Goal: Check status: Check status

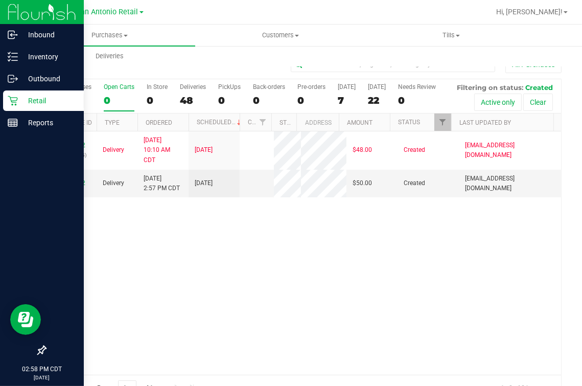
click at [11, 100] on icon at bounding box center [13, 101] width 10 height 10
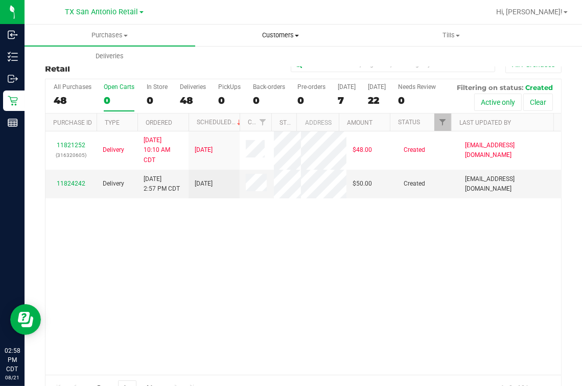
click at [265, 29] on uib-tab-heading "Customers All customers Add a new customer All physicians" at bounding box center [281, 35] width 170 height 20
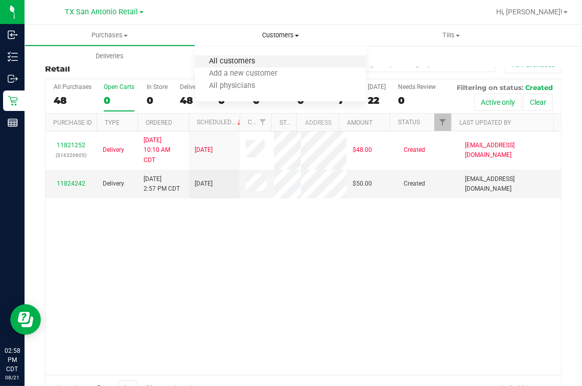
click at [226, 59] on span "All customers" at bounding box center [232, 61] width 74 height 9
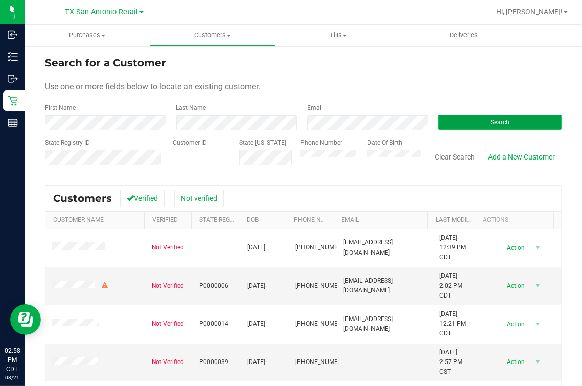
click at [471, 126] on button "Search" at bounding box center [501, 122] width 124 height 15
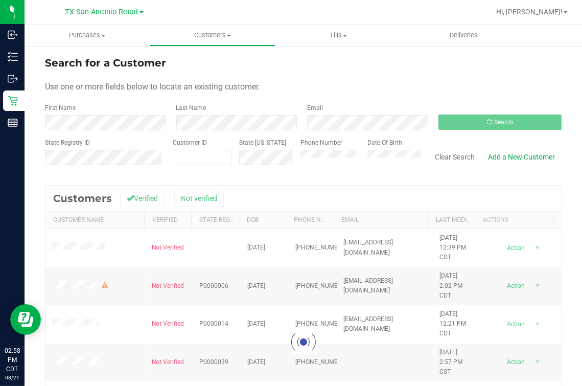
click at [467, 101] on form "Search for a Customer Use one or more fields below to locate an existing custom…" at bounding box center [303, 114] width 517 height 119
click at [384, 86] on div "Use one or more fields below to locate an existing customer." at bounding box center [303, 87] width 517 height 12
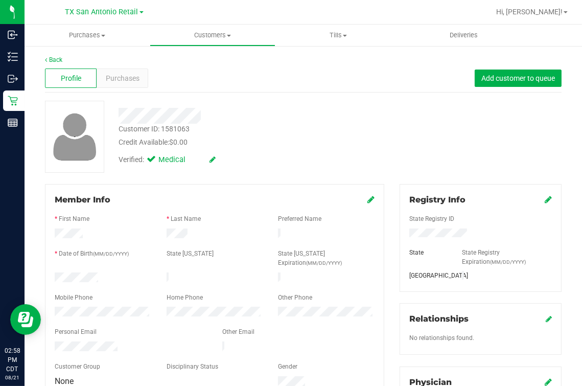
click at [346, 146] on div "Credit Available: $0.00" at bounding box center [244, 142] width 251 height 11
click at [131, 84] on div "Purchases" at bounding box center [123, 77] width 52 height 19
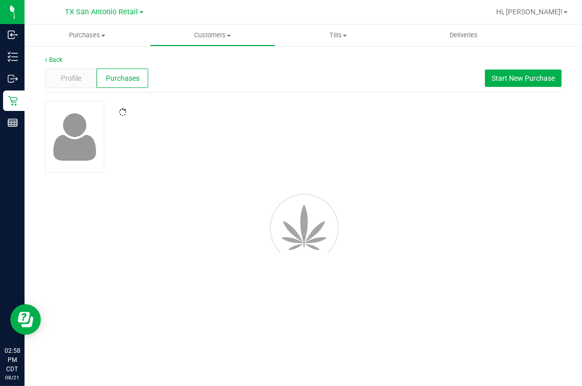
click at [292, 77] on div "Profile Purchases Start New Purchase" at bounding box center [303, 78] width 517 height 28
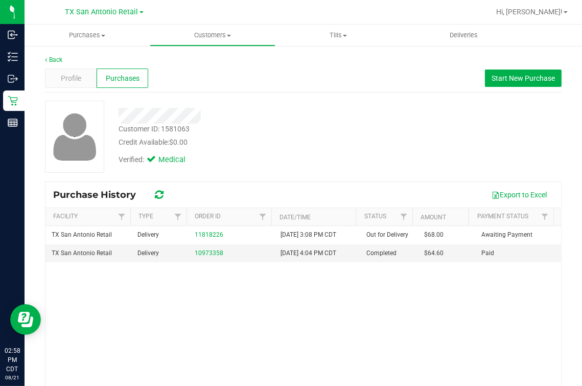
click at [329, 124] on div "Customer ID: 1581063 Credit Available: $0.00" at bounding box center [244, 136] width 266 height 24
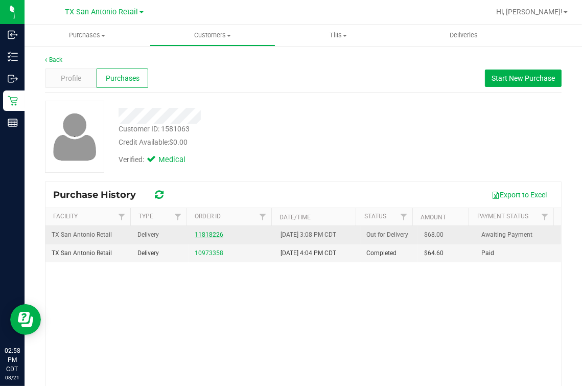
click at [195, 237] on link "11818226" at bounding box center [209, 234] width 29 height 7
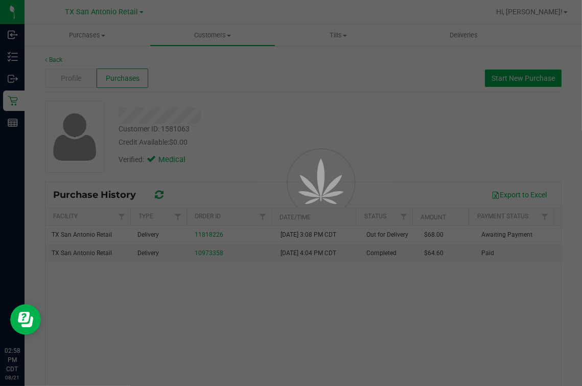
click at [328, 182] on div at bounding box center [307, 205] width 46 height 46
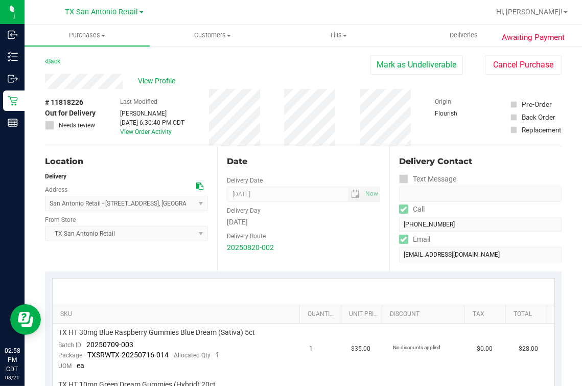
click at [347, 144] on div "# 11818226 Out for Delivery Needs review Last Modified [PERSON_NAME] [DATE] 6:3…" at bounding box center [303, 117] width 517 height 57
click at [462, 41] on uib-tab-heading "Deliveries" at bounding box center [463, 35] width 124 height 20
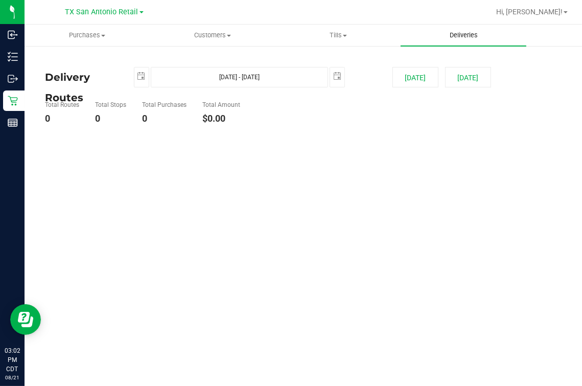
click at [415, 18] on div at bounding box center [336, 12] width 307 height 20
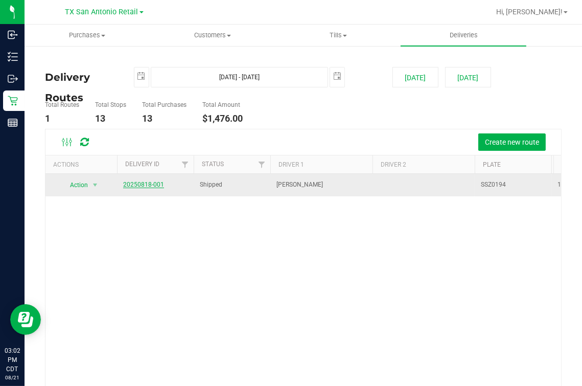
click at [138, 181] on link "20250818-001" at bounding box center [143, 184] width 41 height 7
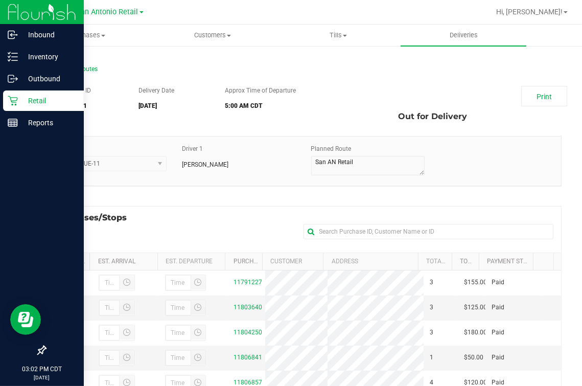
click at [9, 102] on icon at bounding box center [13, 101] width 10 height 10
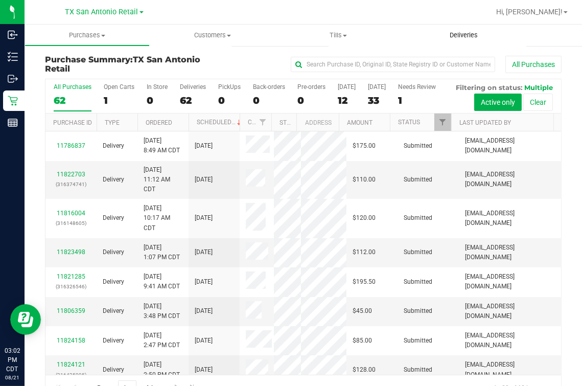
click at [457, 37] on span "Deliveries" at bounding box center [464, 35] width 56 height 9
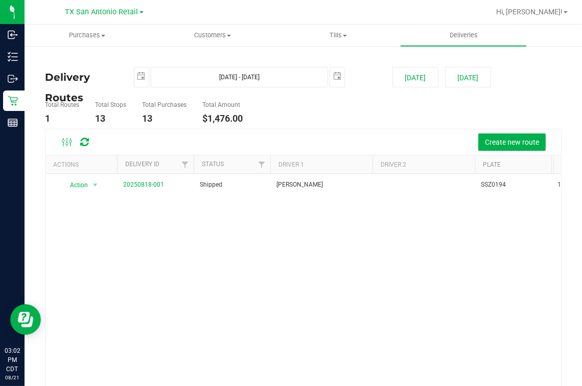
click at [340, 76] on div "[DATE] [DATE] - [DATE] [DATE]" at bounding box center [255, 77] width 259 height 20
click at [141, 80] on span "select" at bounding box center [141, 76] width 14 height 18
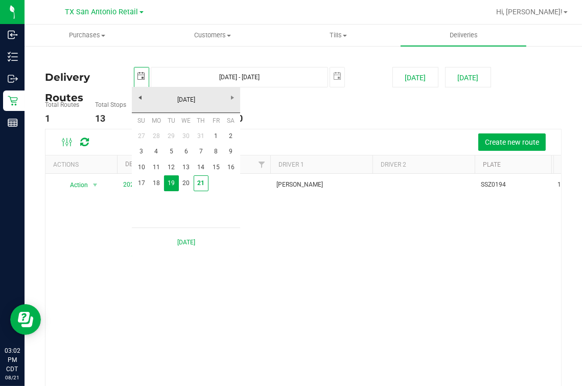
scroll to position [0, 25]
click at [206, 187] on link "21" at bounding box center [201, 183] width 15 height 16
type input "[DATE]"
type input "[DATE] - [DATE]"
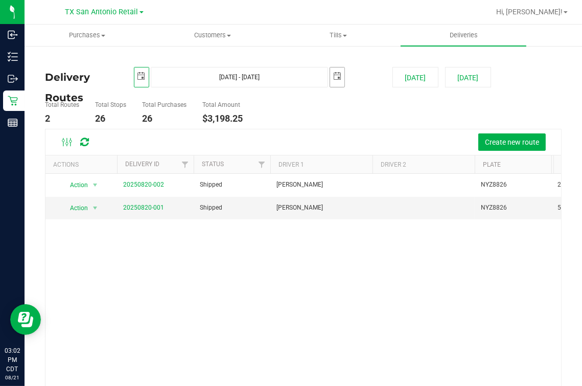
click at [336, 75] on span "select" at bounding box center [337, 76] width 14 height 18
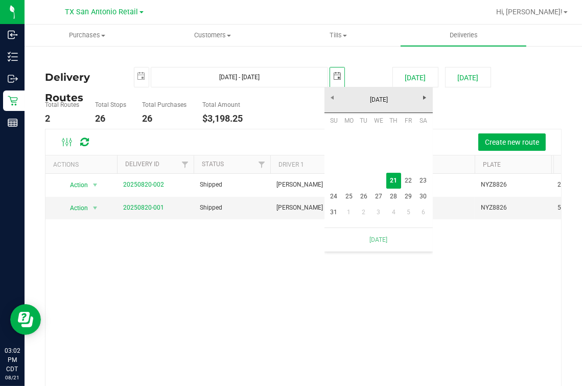
scroll to position [0, 25]
click at [394, 178] on link "21" at bounding box center [393, 181] width 15 height 16
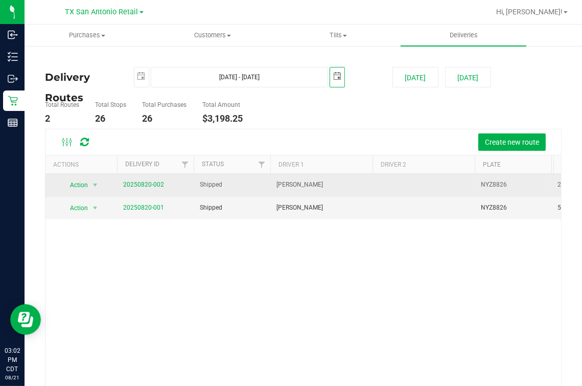
click at [134, 179] on td "20250820-002" at bounding box center [155, 185] width 77 height 23
click at [135, 179] on td "20250820-002" at bounding box center [155, 185] width 77 height 23
click at [145, 183] on link "20250820-002" at bounding box center [143, 184] width 41 height 7
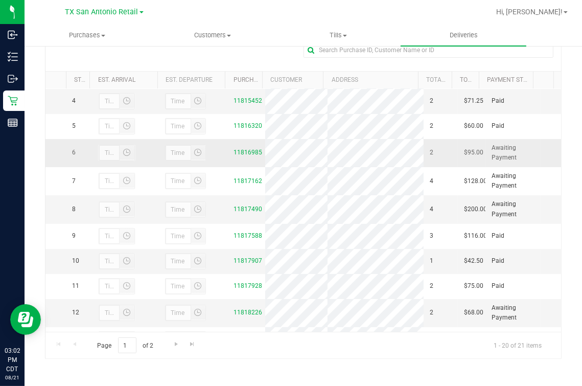
scroll to position [127, 0]
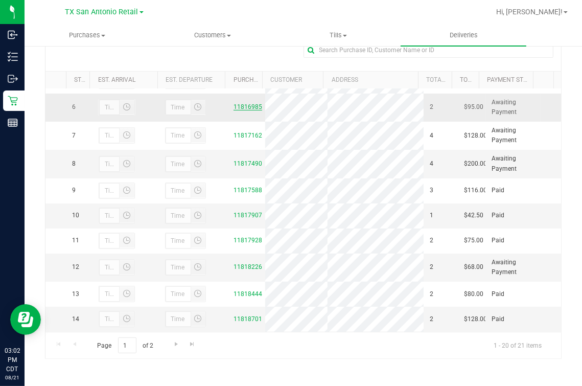
click at [238, 110] on link "11816985" at bounding box center [248, 106] width 29 height 7
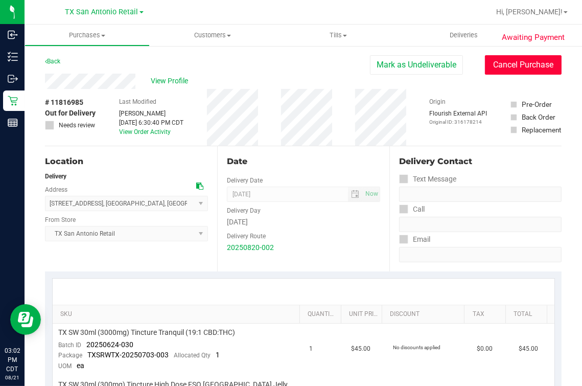
click at [516, 67] on button "Cancel Purchase" at bounding box center [523, 64] width 77 height 19
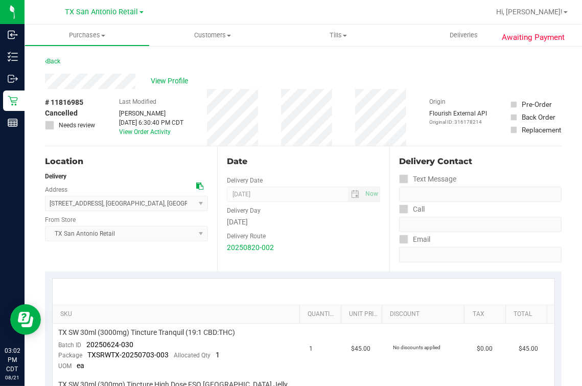
click at [280, 74] on div "View Profile" at bounding box center [303, 81] width 517 height 15
click at [287, 72] on div "Back" at bounding box center [303, 64] width 517 height 18
click at [258, 61] on div "Back" at bounding box center [303, 64] width 517 height 18
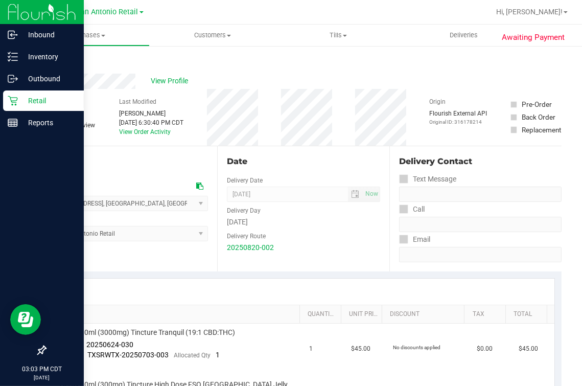
click at [23, 101] on p "Retail" at bounding box center [48, 101] width 61 height 12
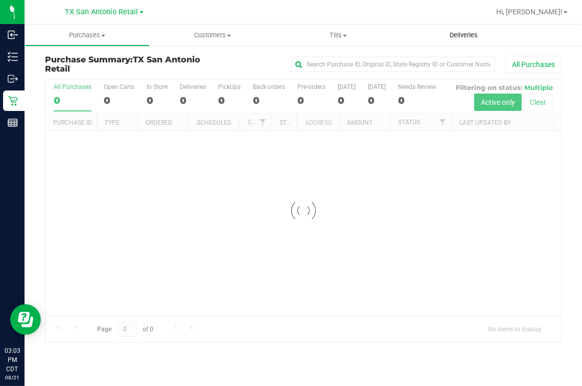
click at [459, 36] on span "Deliveries" at bounding box center [464, 35] width 56 height 9
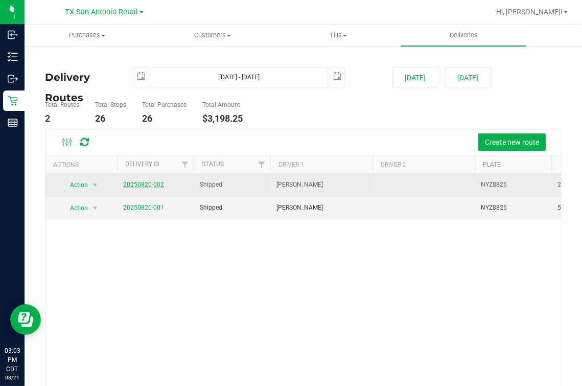
click at [154, 181] on link "20250820-002" at bounding box center [143, 184] width 41 height 7
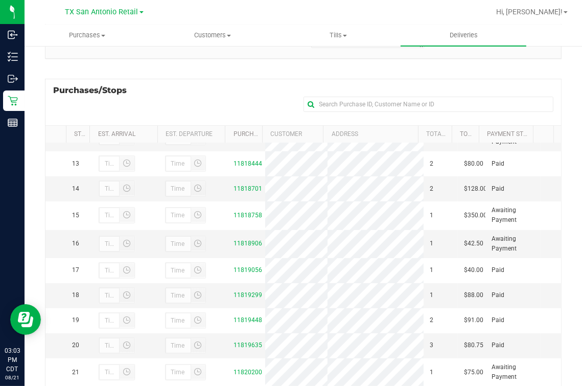
scroll to position [182, 0]
